Goal: Transaction & Acquisition: Purchase product/service

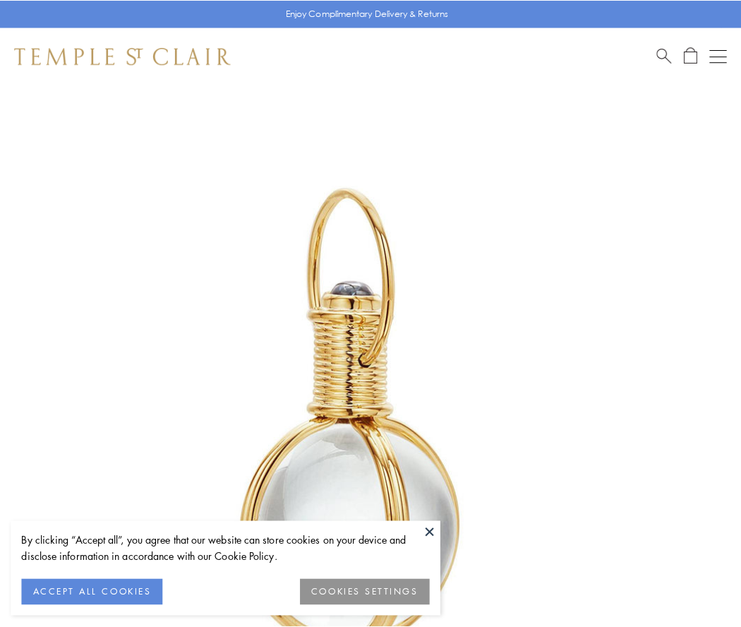
scroll to position [369, 0]
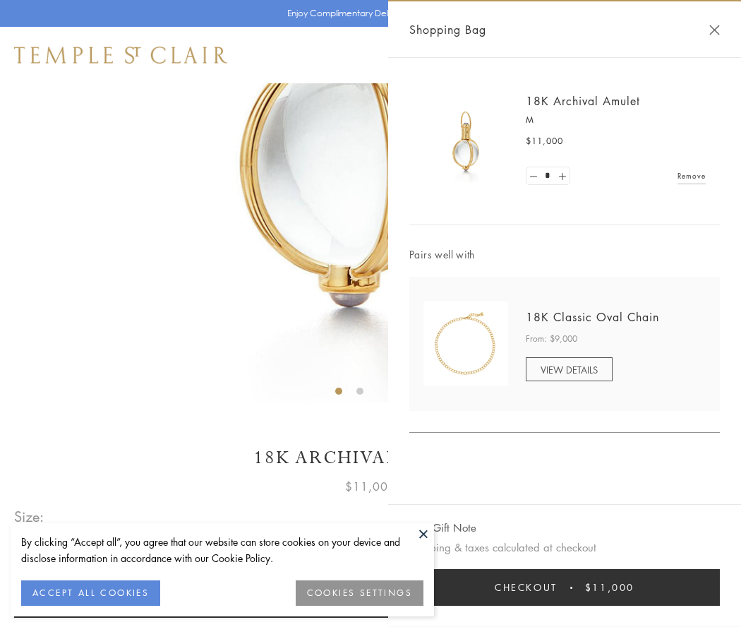
click at [565, 588] on button "Checkout $11,000" at bounding box center [565, 587] width 311 height 37
